Goal: Transaction & Acquisition: Purchase product/service

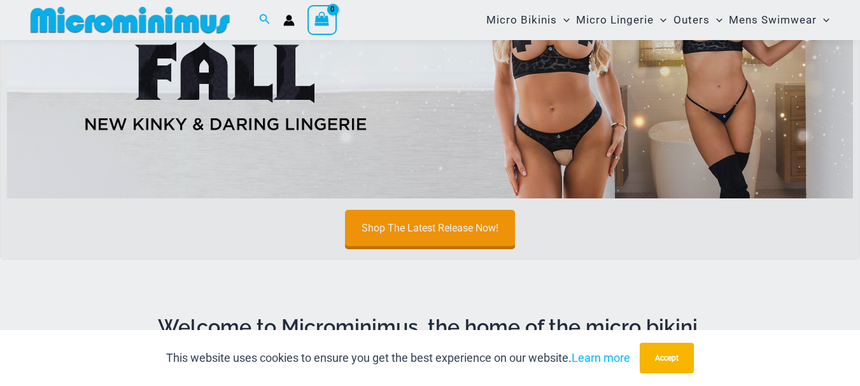
scroll to position [688, 0]
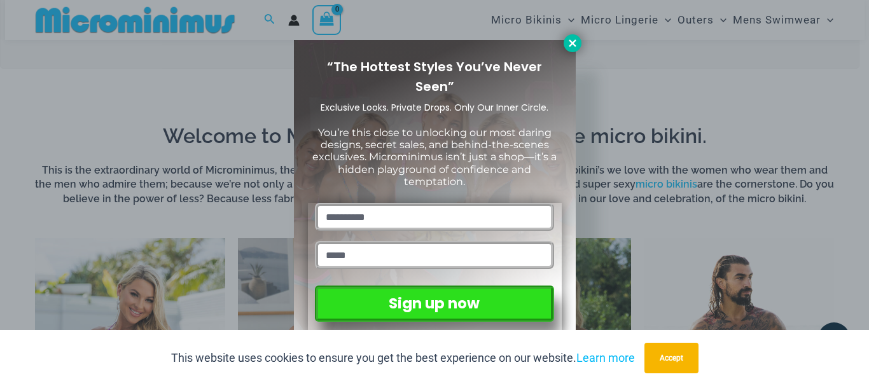
click at [571, 44] on icon at bounding box center [572, 42] width 7 height 7
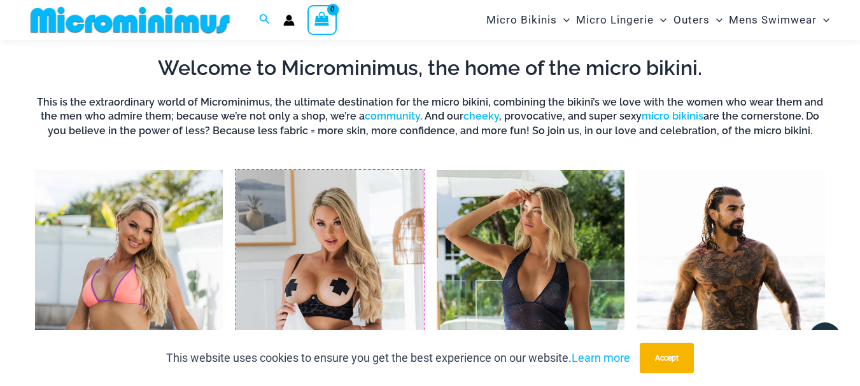
scroll to position [752, 0]
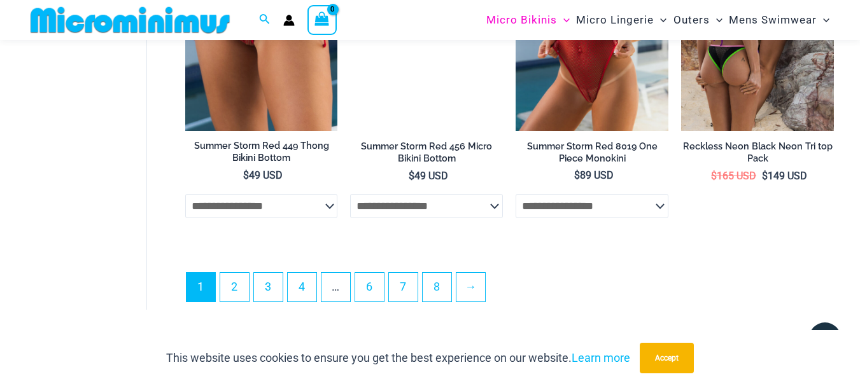
scroll to position [3061, 0]
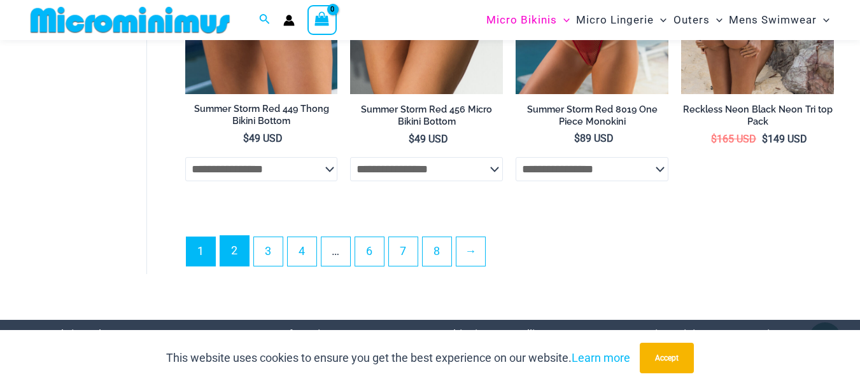
click at [233, 266] on link "2" at bounding box center [234, 251] width 29 height 30
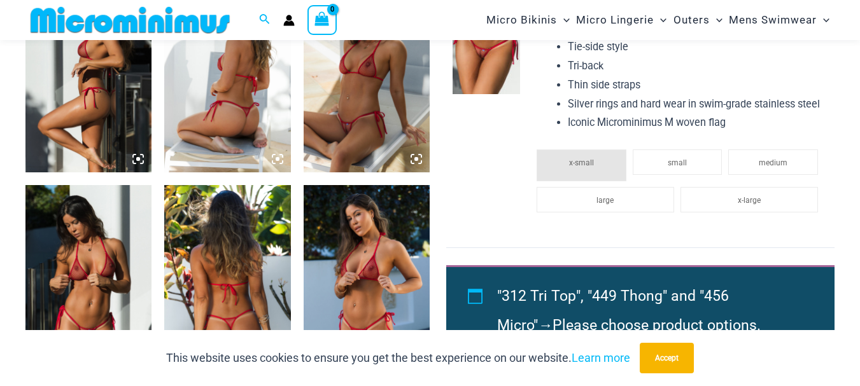
scroll to position [945, 0]
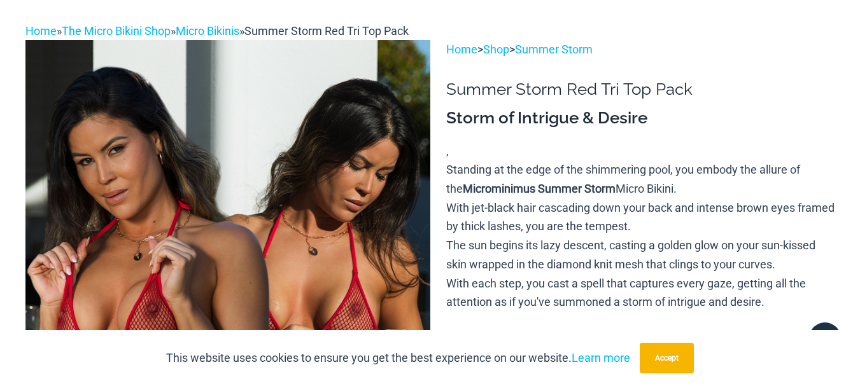
scroll to position [0, 0]
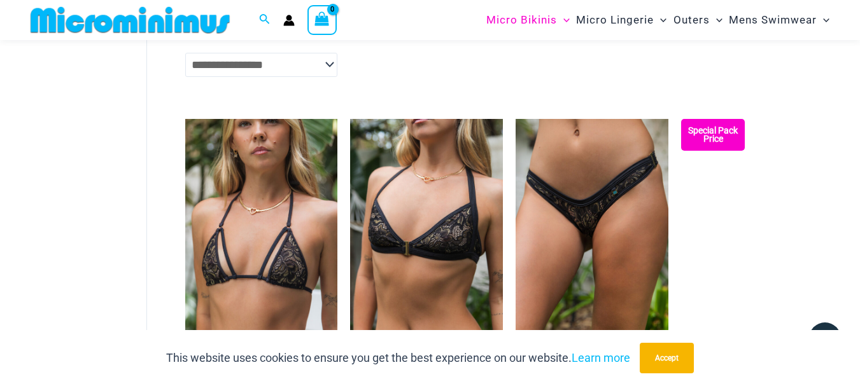
scroll to position [2594, 0]
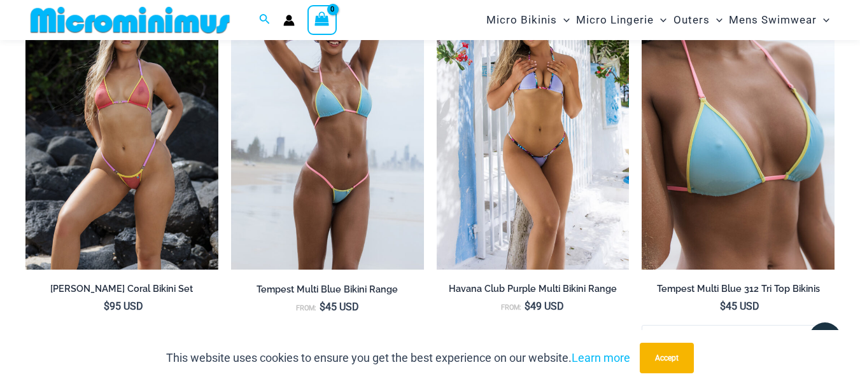
scroll to position [3401, 0]
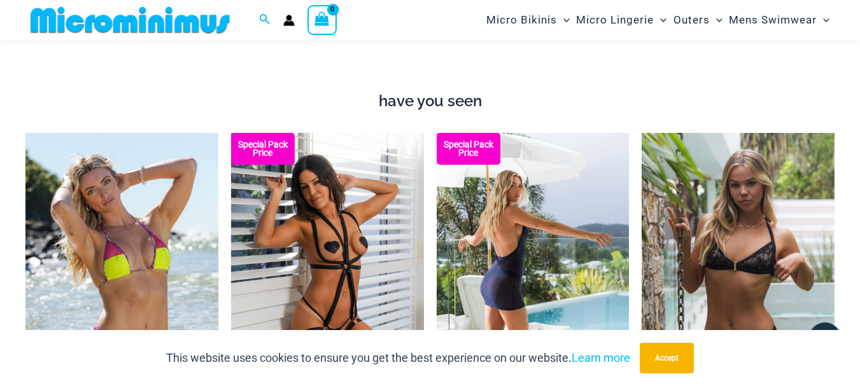
scroll to position [1452, 0]
